Goal: Navigation & Orientation: Find specific page/section

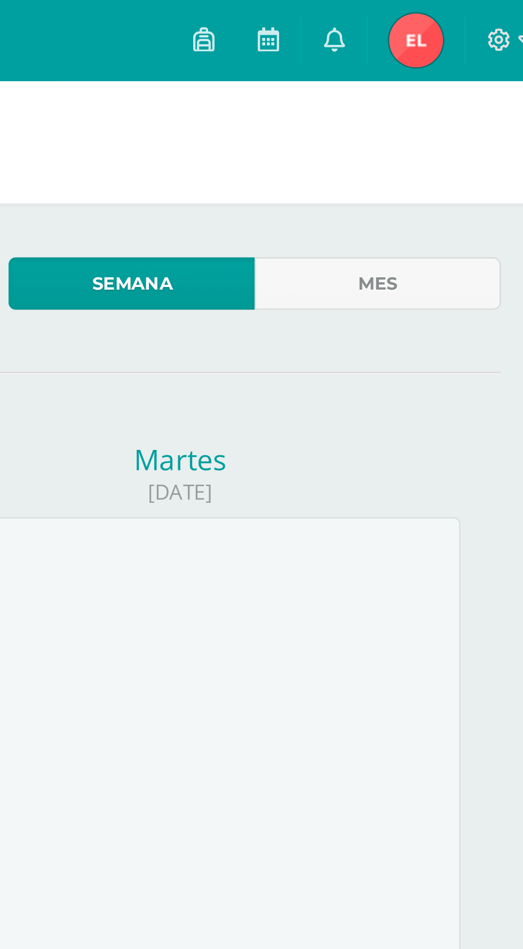
click at [442, 21] on link at bounding box center [436, 16] width 26 height 32
